Goal: Navigation & Orientation: Find specific page/section

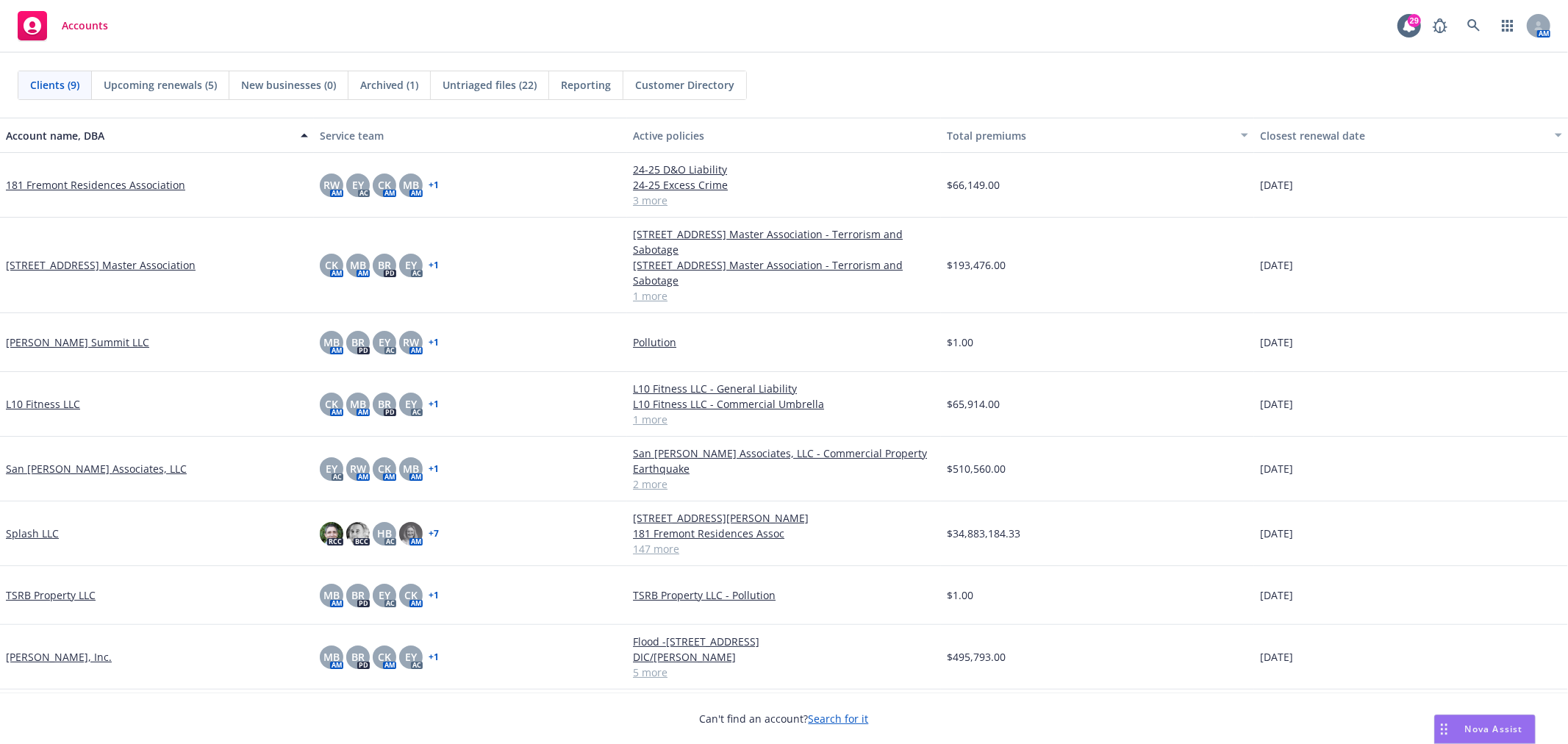
click at [1098, 729] on div "Can't find an account? Search for it" at bounding box center [784, 719] width 1568 height 52
